Goal: Information Seeking & Learning: Learn about a topic

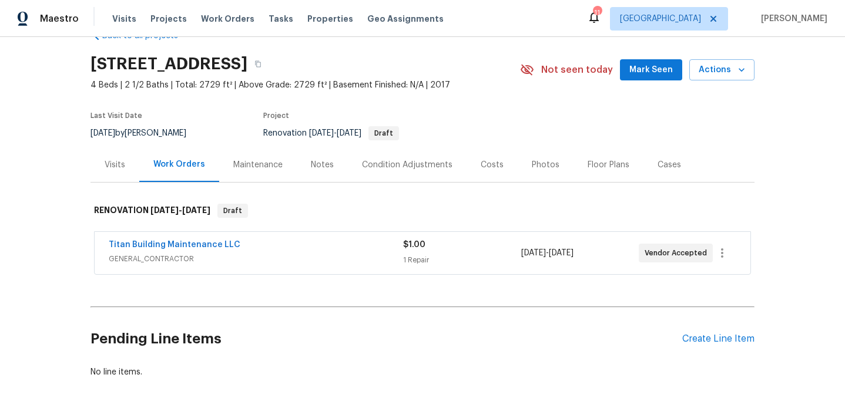
scroll to position [73, 0]
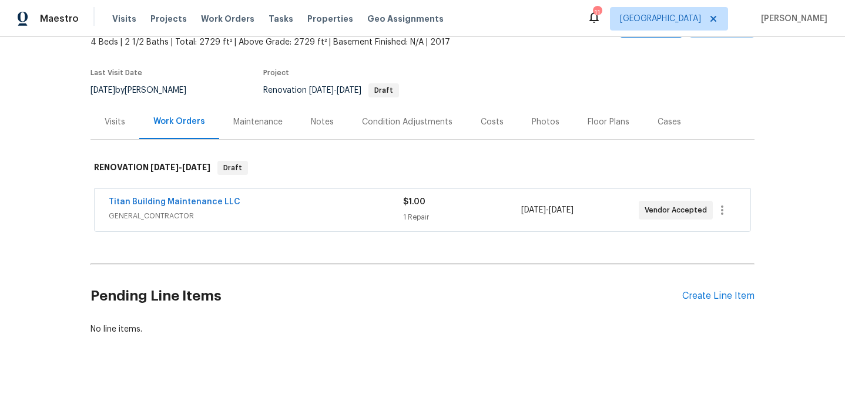
click at [119, 126] on div "Visits" at bounding box center [115, 122] width 21 height 12
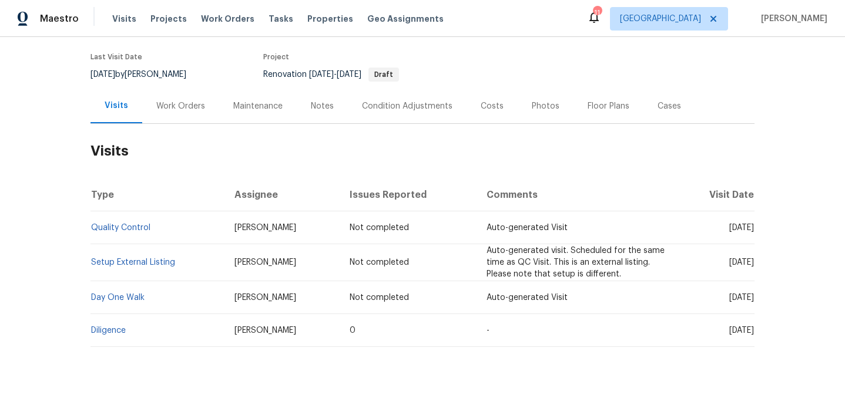
scroll to position [101, 0]
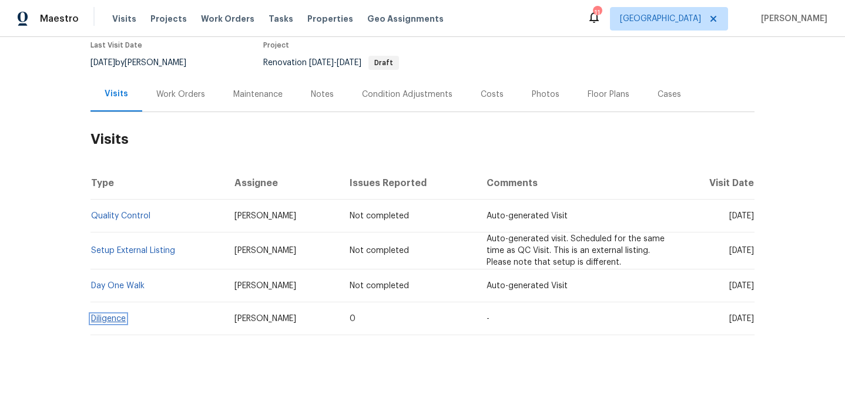
click at [116, 318] on link "Diligence" at bounding box center [108, 319] width 35 height 8
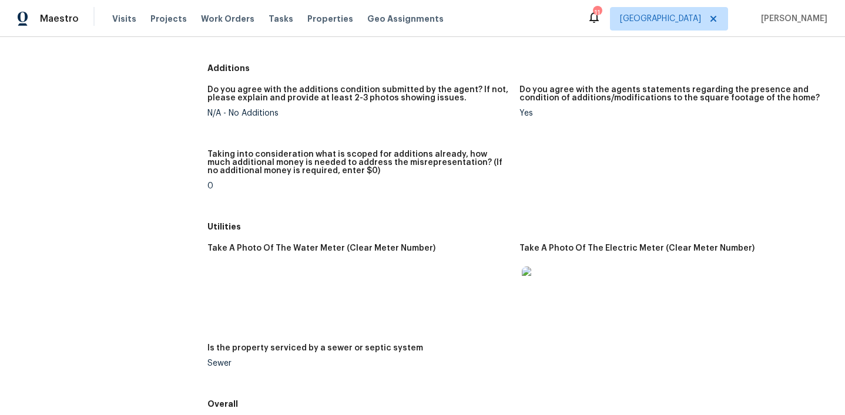
scroll to position [1398, 0]
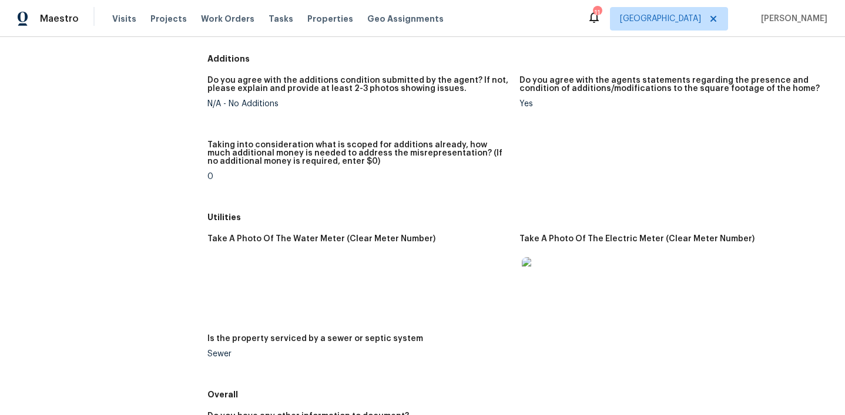
click at [539, 276] on img at bounding box center [541, 276] width 38 height 38
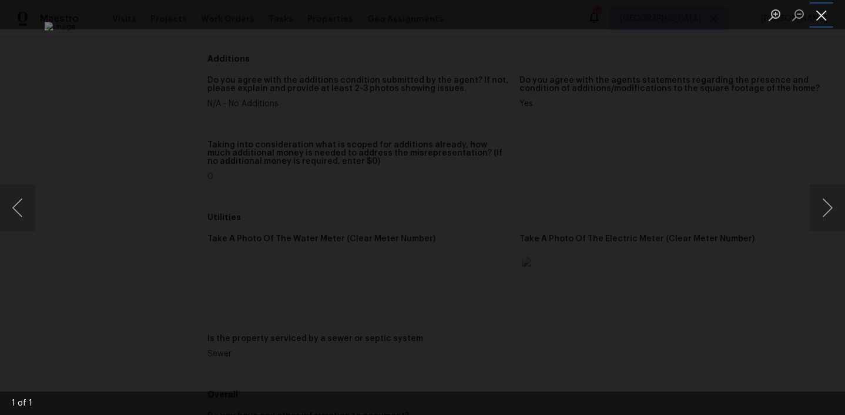
click at [823, 14] on button "Close lightbox" at bounding box center [822, 15] width 24 height 21
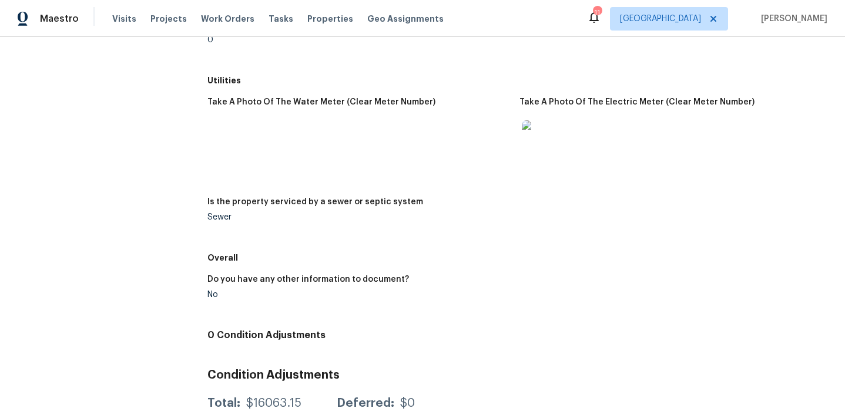
scroll to position [1565, 0]
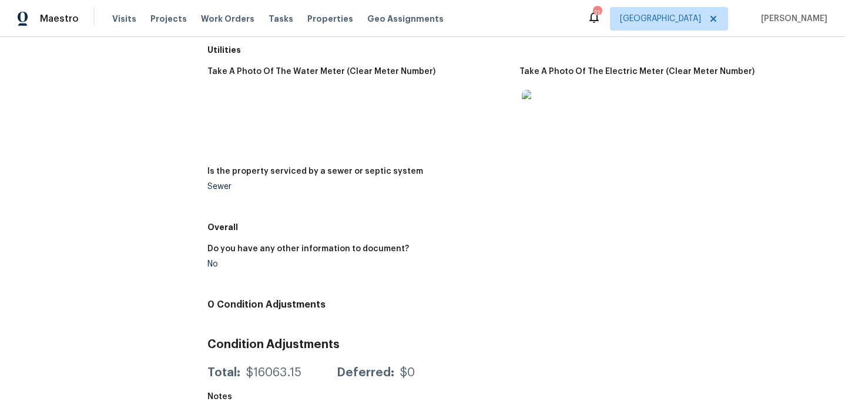
click at [538, 121] on img at bounding box center [541, 109] width 38 height 38
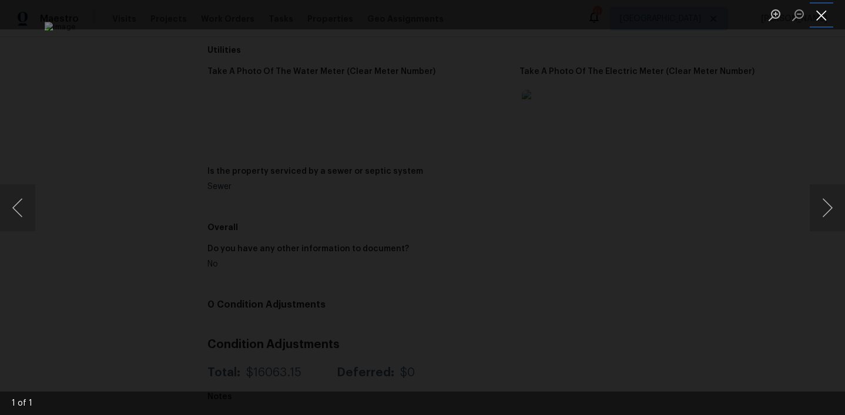
click at [828, 14] on button "Close lightbox" at bounding box center [822, 15] width 24 height 21
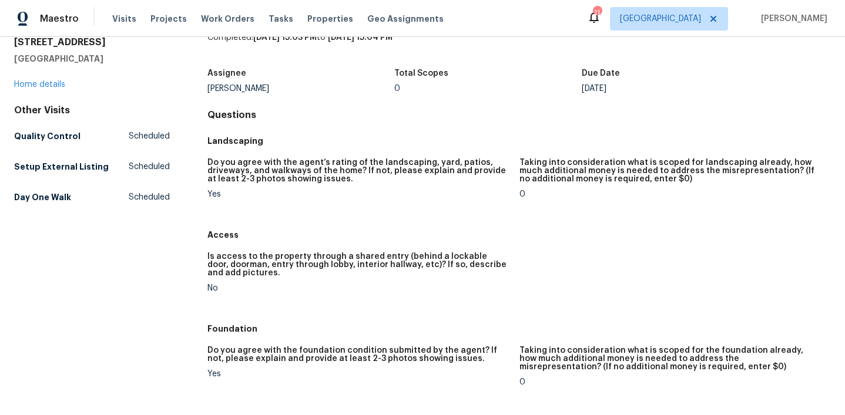
scroll to position [0, 0]
